Goal: Information Seeking & Learning: Learn about a topic

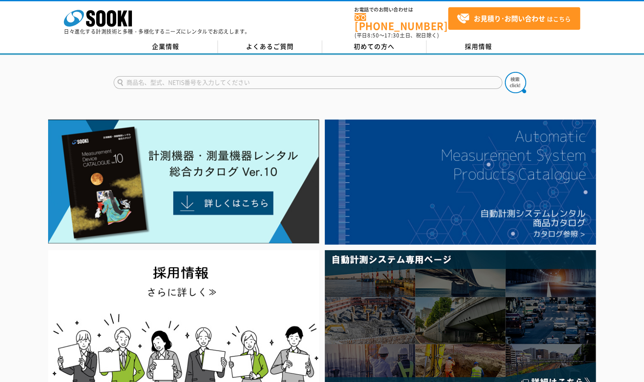
click at [220, 76] on input "text" at bounding box center [308, 82] width 389 height 13
type input "エコーチップ"
click at [505, 72] on button at bounding box center [515, 82] width 21 height 21
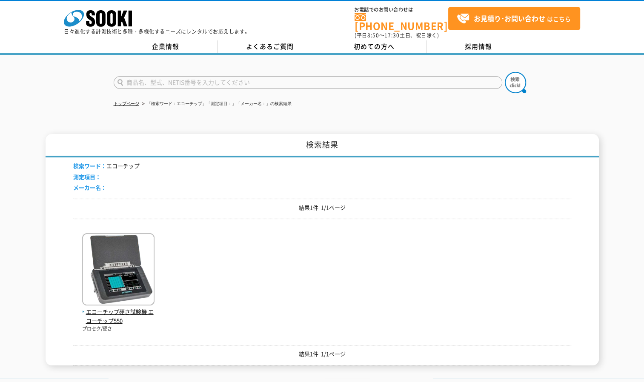
scroll to position [43, 0]
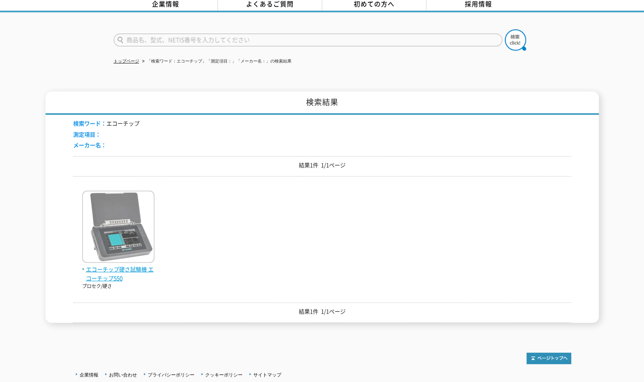
click at [138, 267] on span "エコーチップ硬さ試験機 エコーチップ550" at bounding box center [118, 274] width 72 height 18
